Goal: Information Seeking & Learning: Learn about a topic

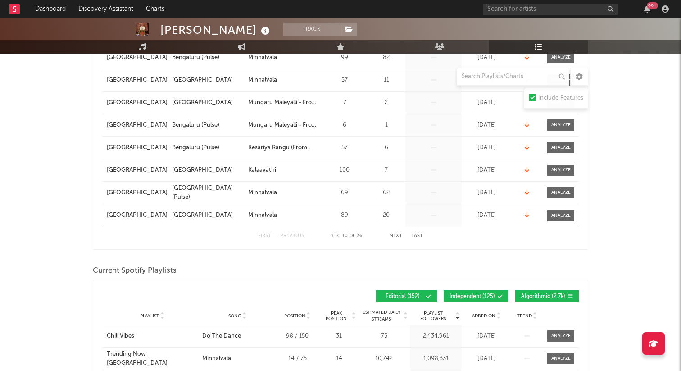
scroll to position [252, 0]
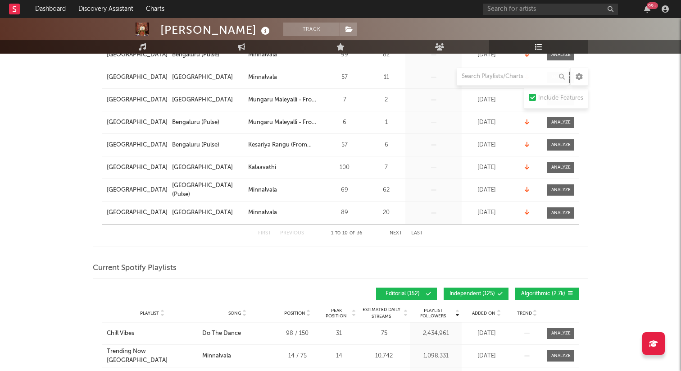
click at [396, 232] on button "Next" at bounding box center [396, 233] width 13 height 5
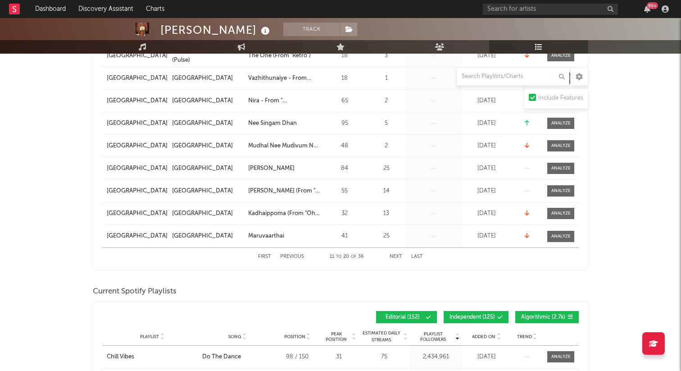
scroll to position [239, 0]
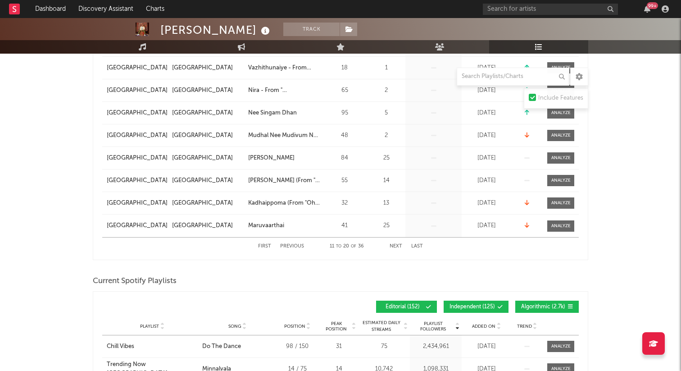
click at [391, 247] on button "Next" at bounding box center [396, 246] width 13 height 5
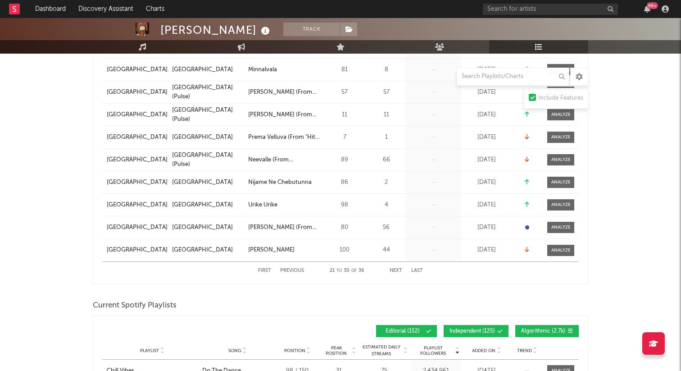
scroll to position [215, 0]
click at [397, 272] on button "Next" at bounding box center [396, 270] width 13 height 5
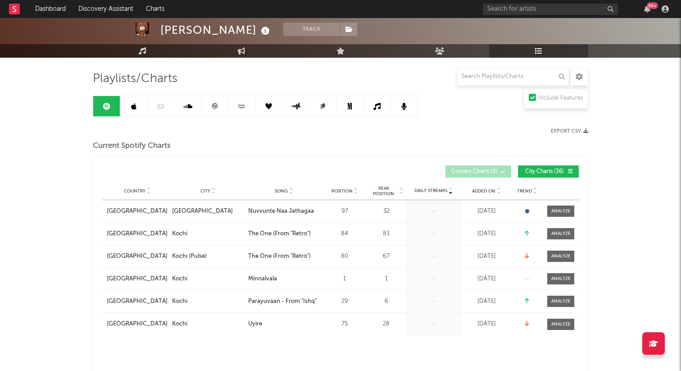
scroll to position [0, 0]
